Goal: Information Seeking & Learning: Check status

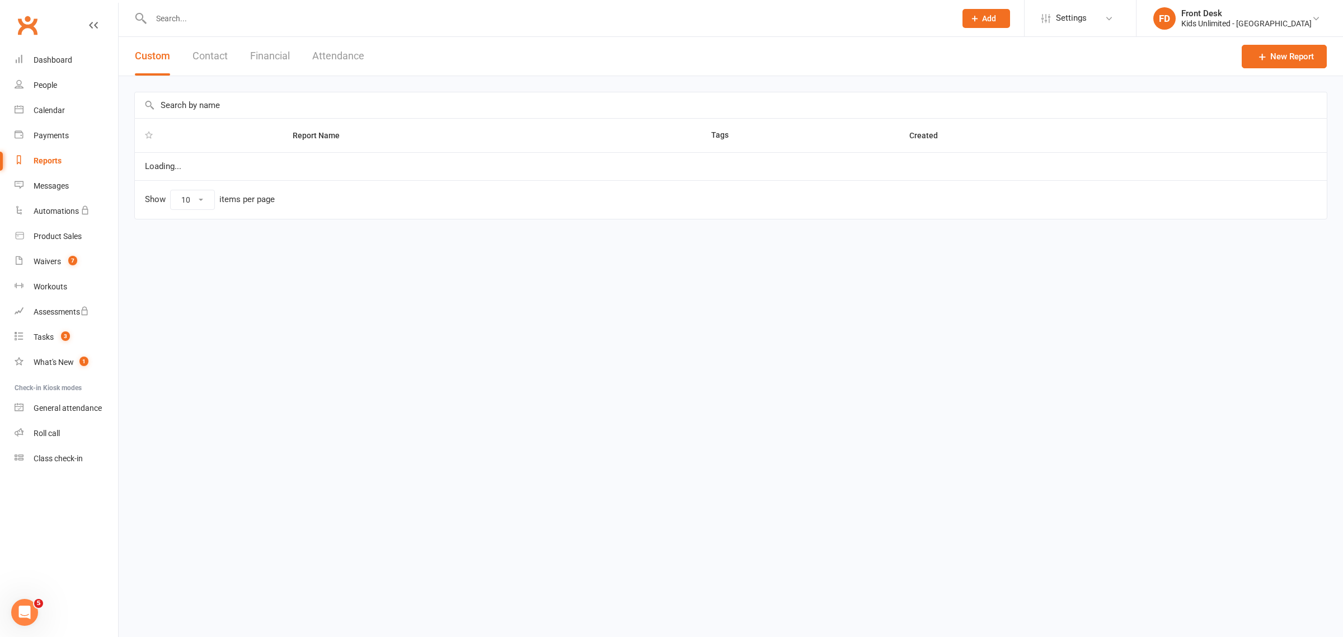
select select "100"
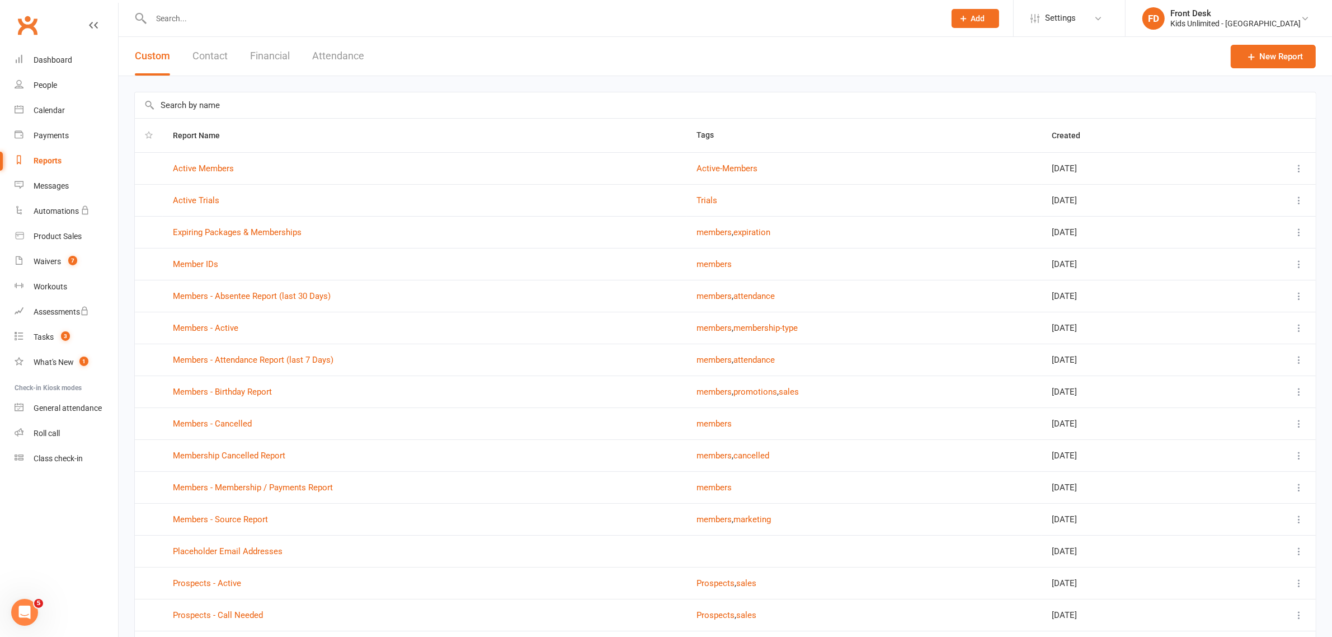
click at [328, 58] on button "Attendance" at bounding box center [338, 56] width 52 height 39
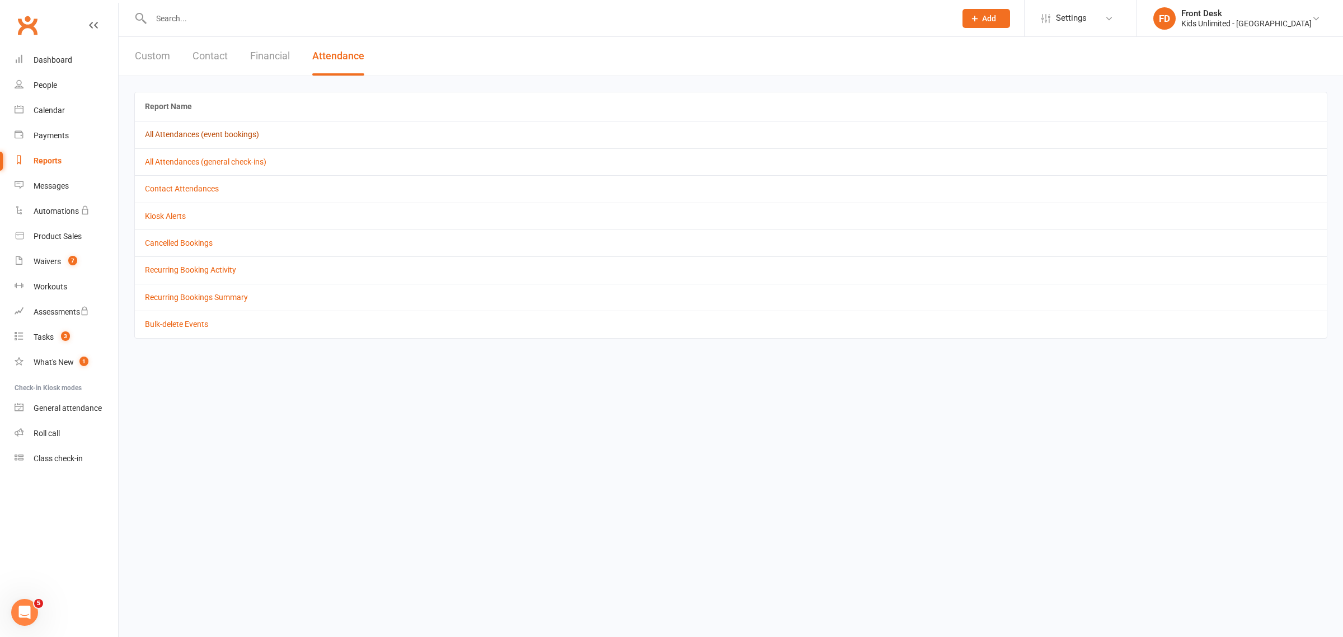
click at [162, 135] on link "All Attendances (event bookings)" at bounding box center [202, 134] width 114 height 9
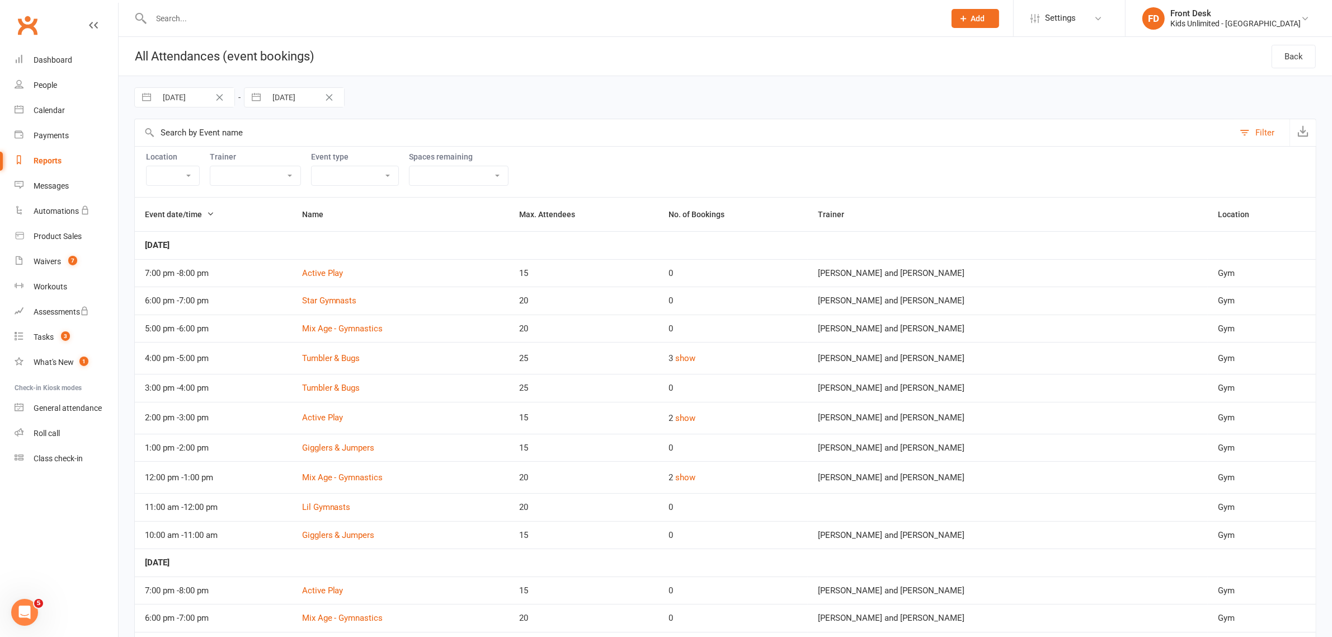
click at [200, 101] on input "[DATE]" at bounding box center [196, 97] width 78 height 19
select select "6"
select select "2025"
select select "7"
select select "2025"
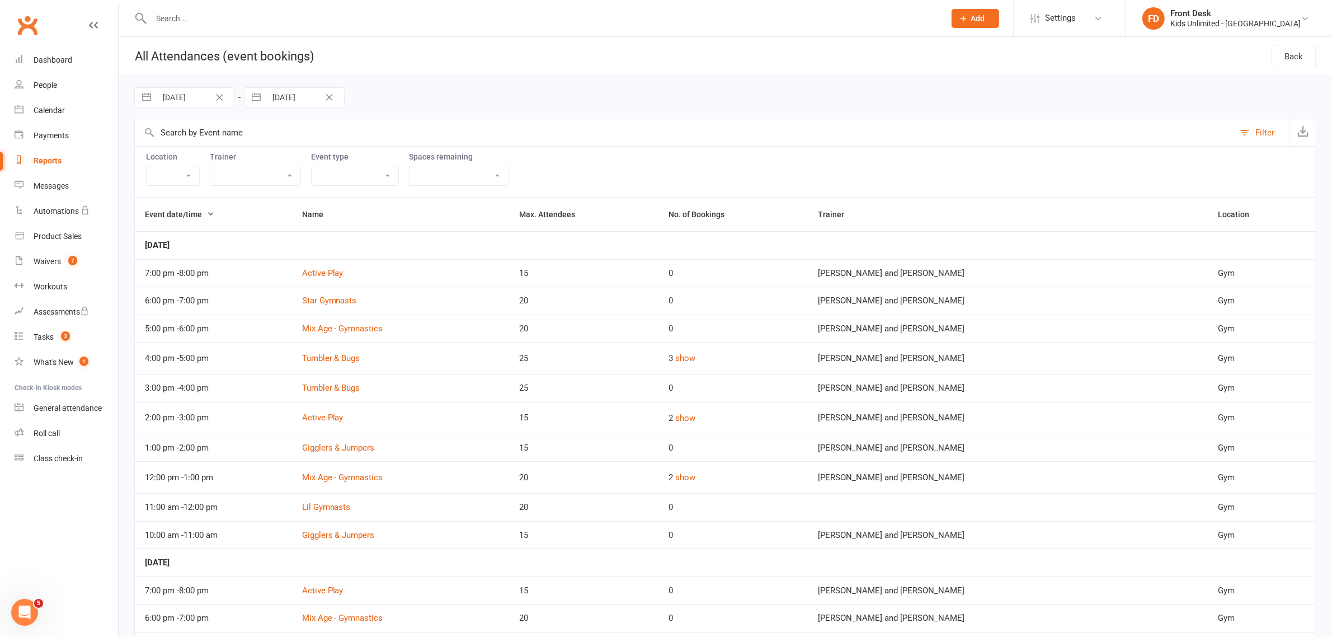
select select "8"
select select "2025"
click at [295, 138] on div "Move forward to switch to the next month." at bounding box center [289, 143] width 22 height 18
select select "9"
select select "2025"
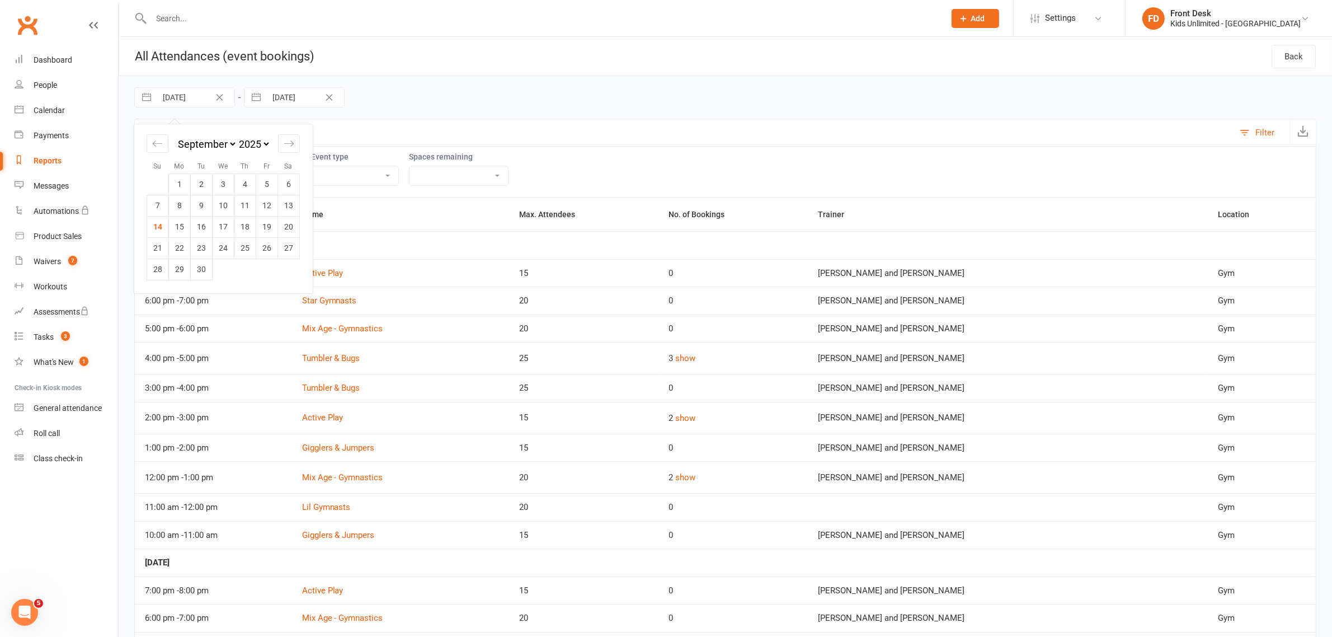
drag, startPoint x: 158, startPoint y: 230, endPoint x: 174, endPoint y: 211, distance: 24.6
click at [158, 229] on td "14" at bounding box center [158, 226] width 22 height 21
type input "[DATE]"
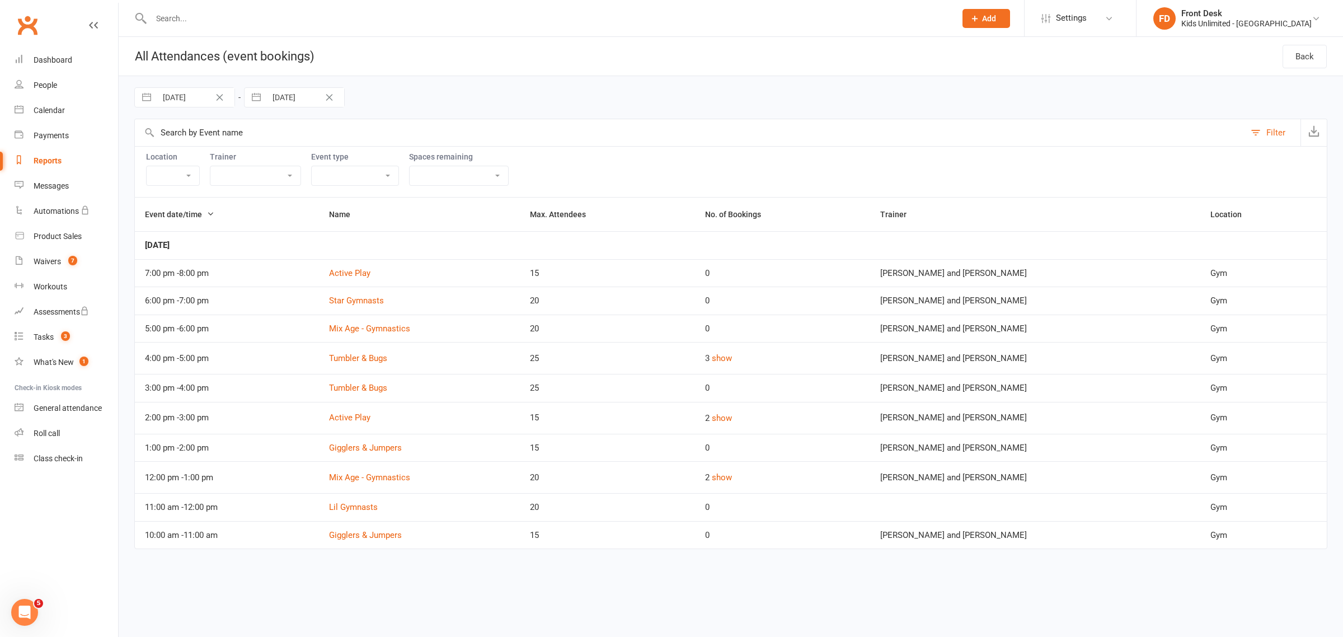
click at [49, 164] on div "Reports" at bounding box center [48, 160] width 28 height 9
select select "100"
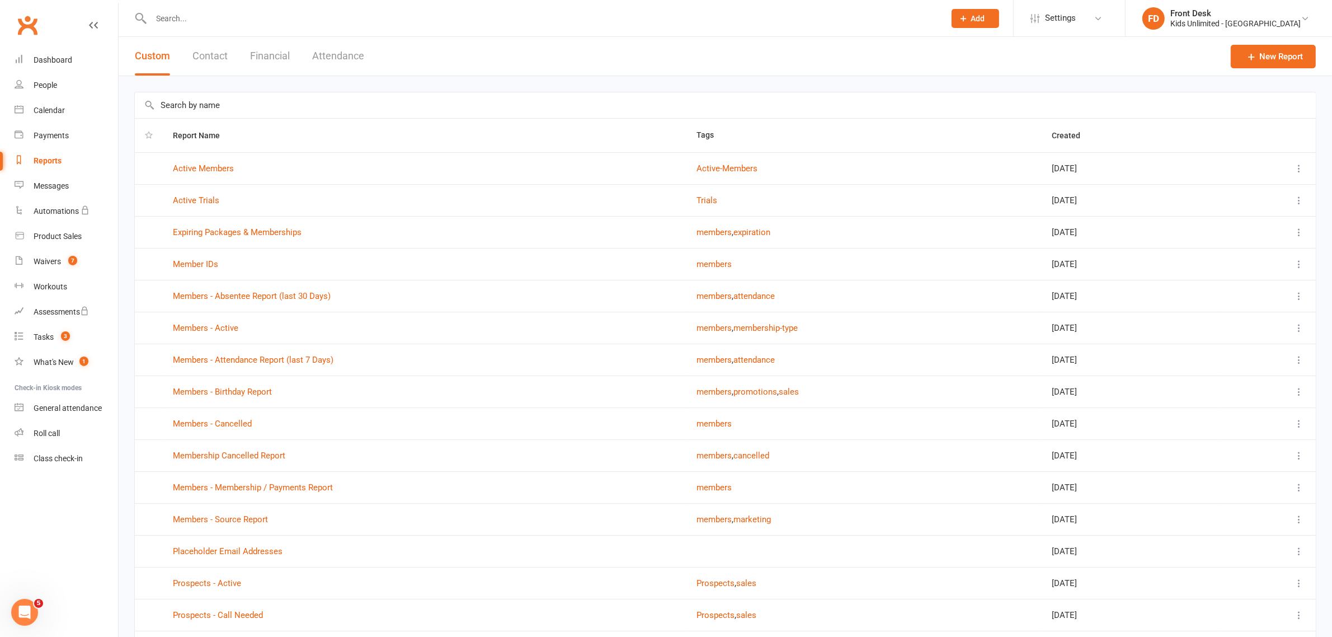
click at [276, 57] on button "Financial" at bounding box center [270, 56] width 40 height 39
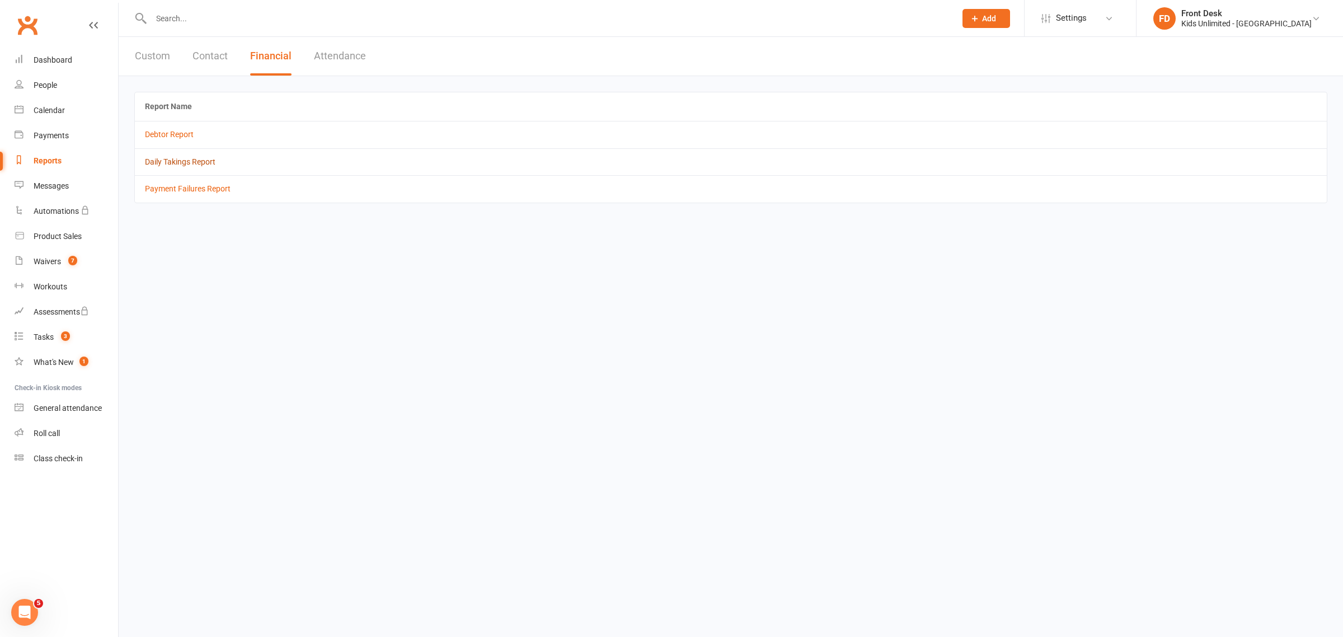
click at [186, 159] on link "Daily Takings Report" at bounding box center [180, 161] width 70 height 9
